Goal: Navigation & Orientation: Find specific page/section

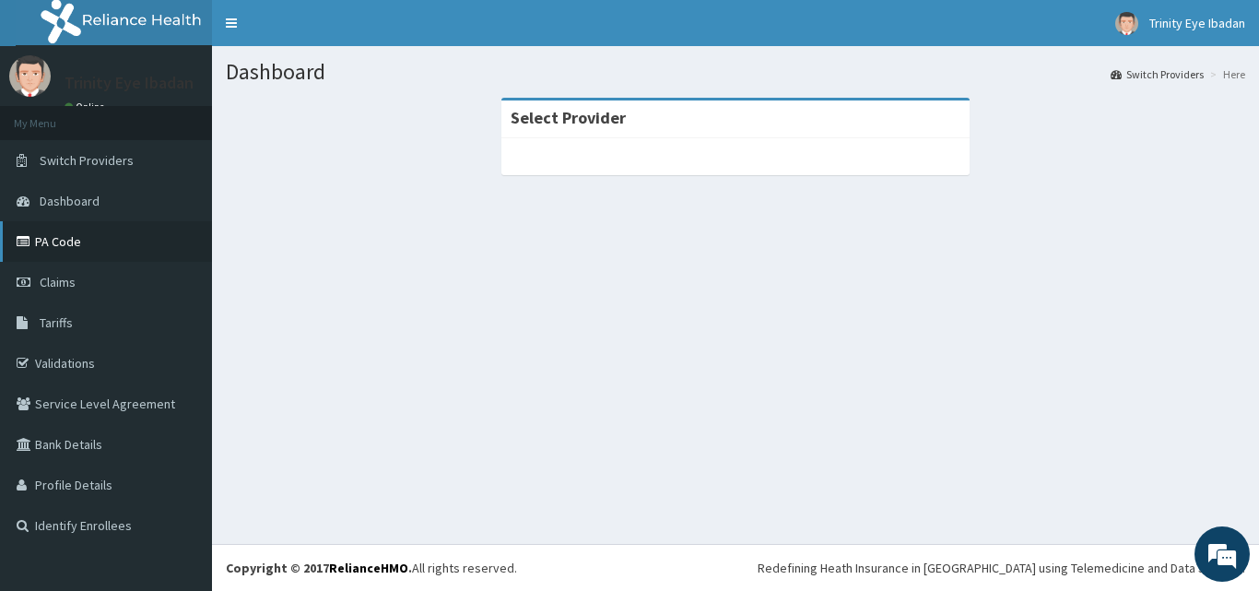
click at [33, 248] on icon at bounding box center [26, 241] width 18 height 13
click at [60, 234] on link "PA Code" at bounding box center [106, 241] width 212 height 41
click at [74, 298] on link "Claims" at bounding box center [106, 282] width 212 height 41
click at [26, 265] on link "Claims" at bounding box center [106, 282] width 212 height 41
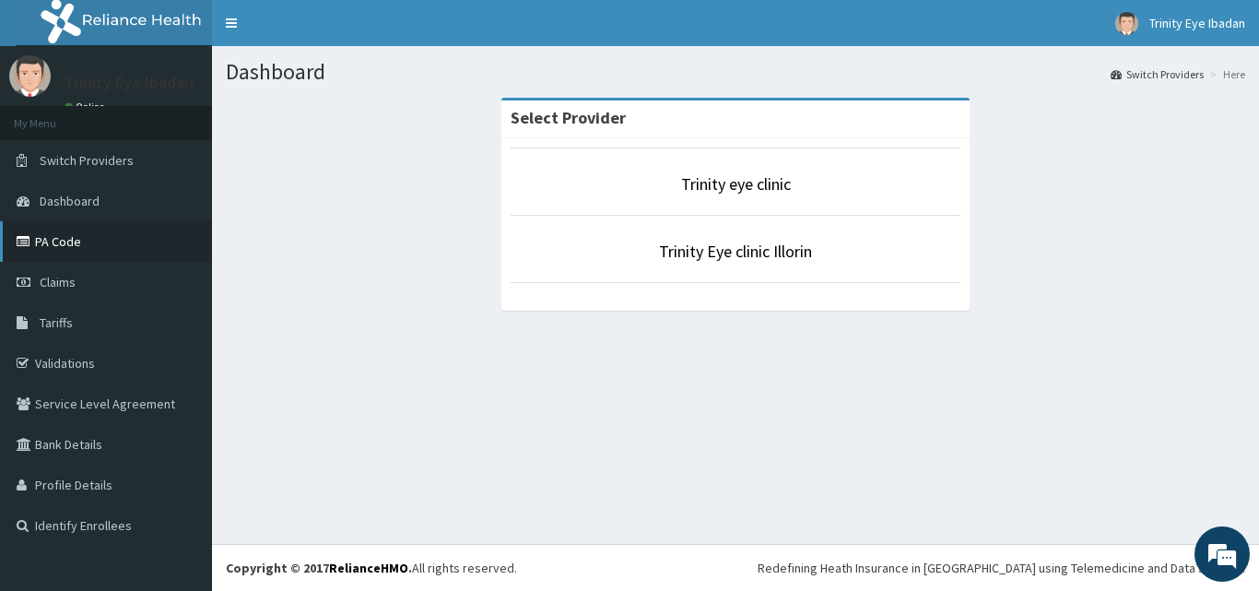
click at [75, 246] on link "PA Code" at bounding box center [106, 241] width 212 height 41
